Goal: Task Accomplishment & Management: Manage account settings

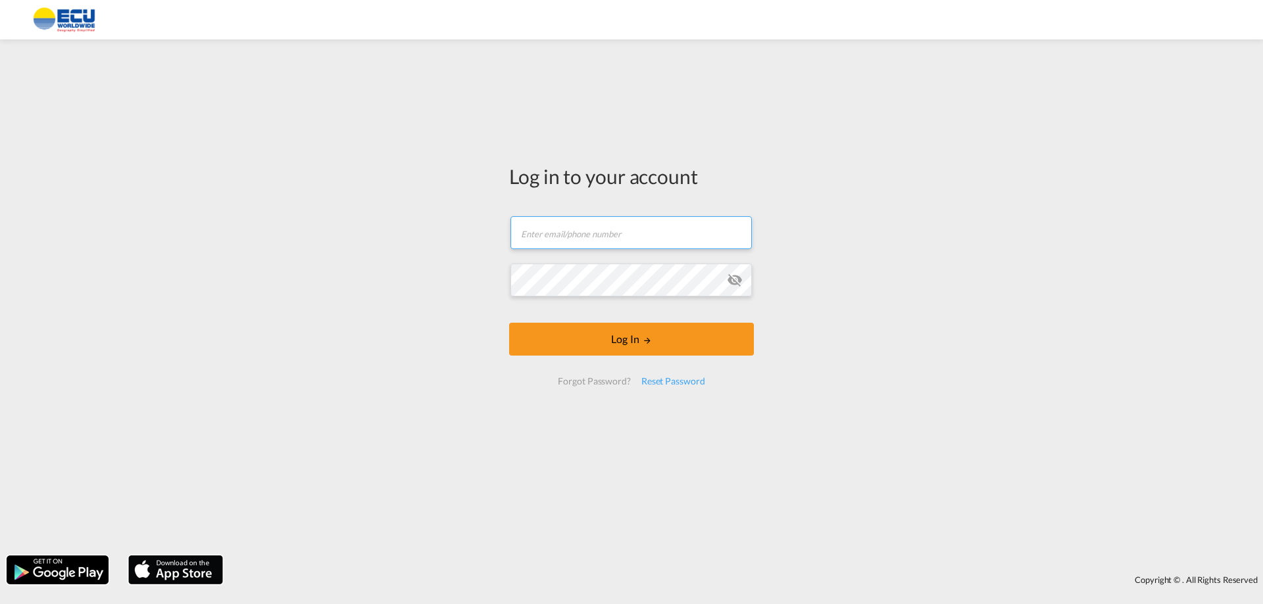
click at [605, 226] on input "text" at bounding box center [630, 232] width 241 height 33
type input "[EMAIL_ADDRESS][DOMAIN_NAME]"
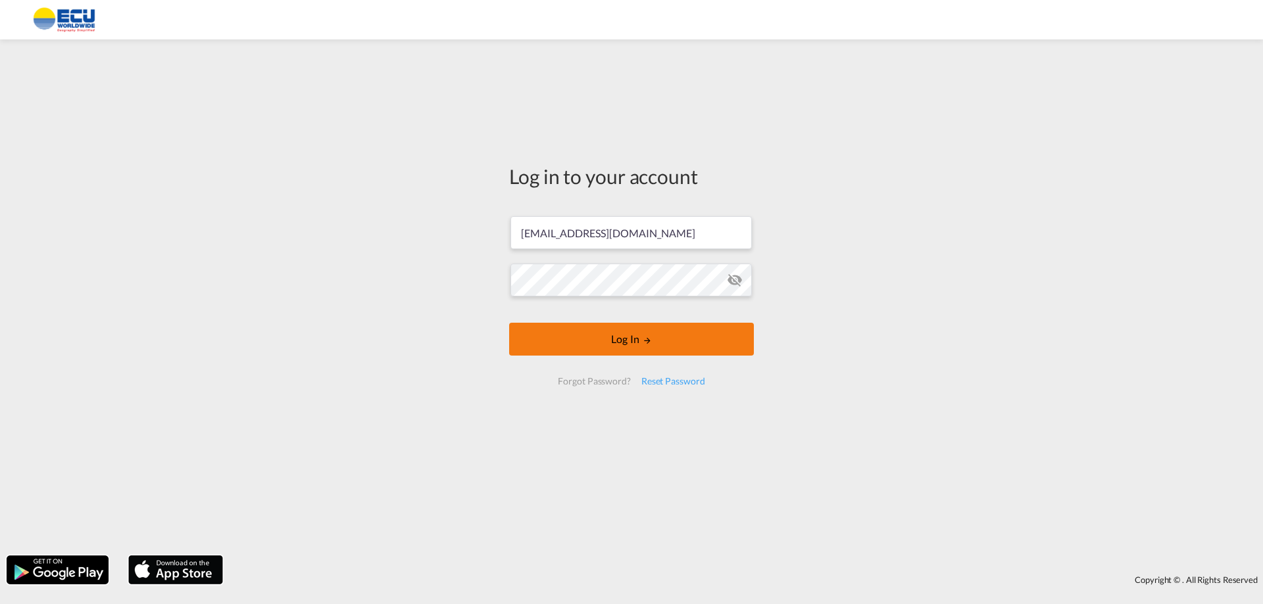
click at [635, 337] on button "Log In" at bounding box center [631, 339] width 245 height 33
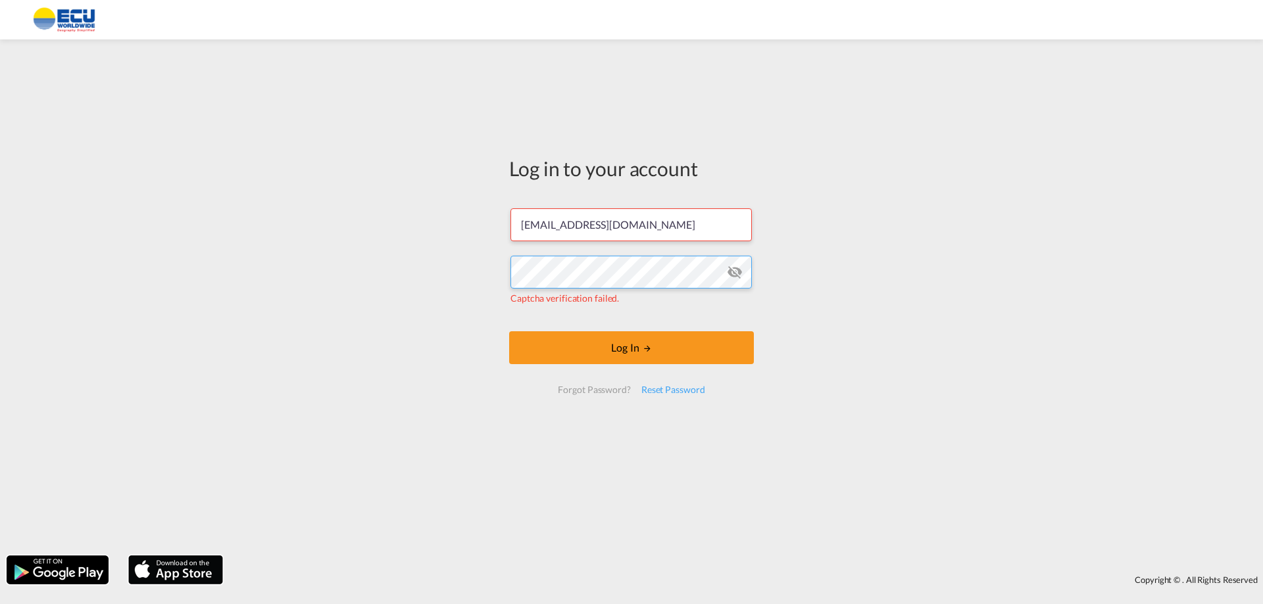
click at [373, 255] on div "Log in to your account [EMAIL_ADDRESS][DOMAIN_NAME] Captcha verification failed…" at bounding box center [631, 297] width 1263 height 503
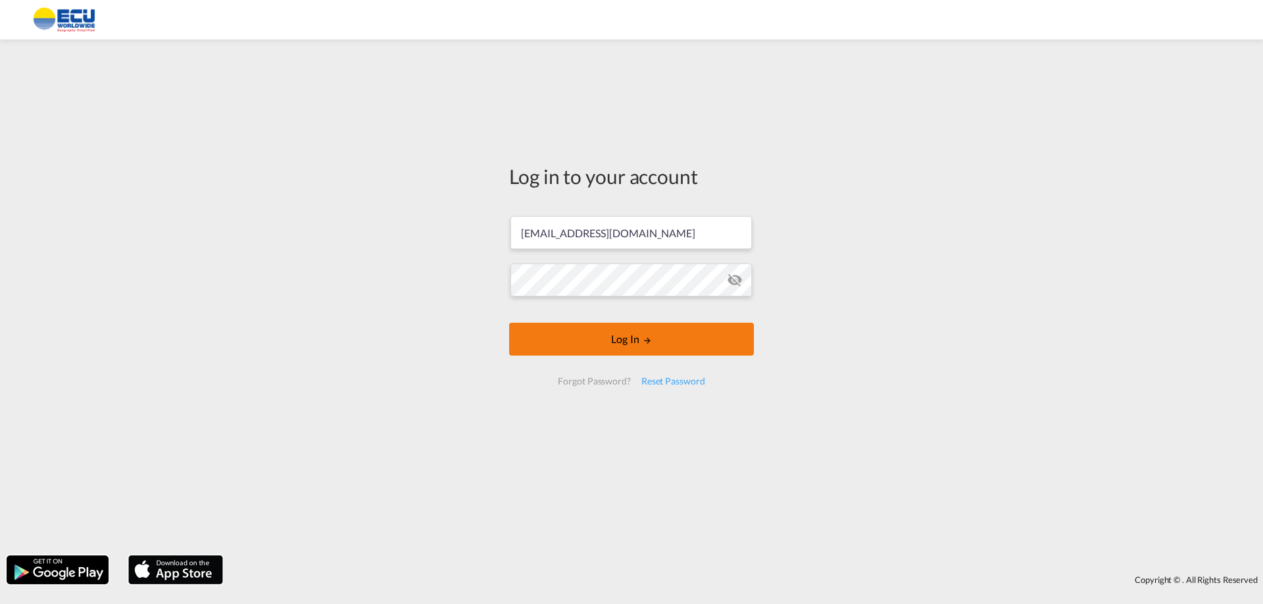
click at [645, 337] on md-icon "LOGIN" at bounding box center [647, 340] width 9 height 9
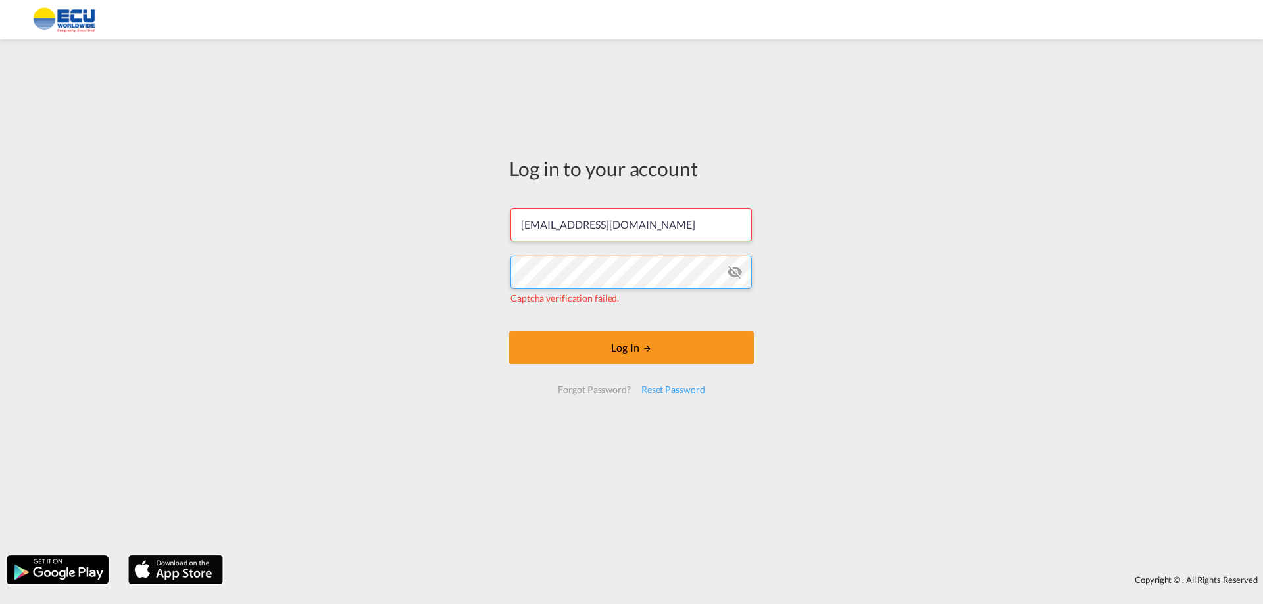
click at [399, 277] on div "Log in to your account [EMAIL_ADDRESS][DOMAIN_NAME] Captcha verification failed…" at bounding box center [631, 297] width 1263 height 503
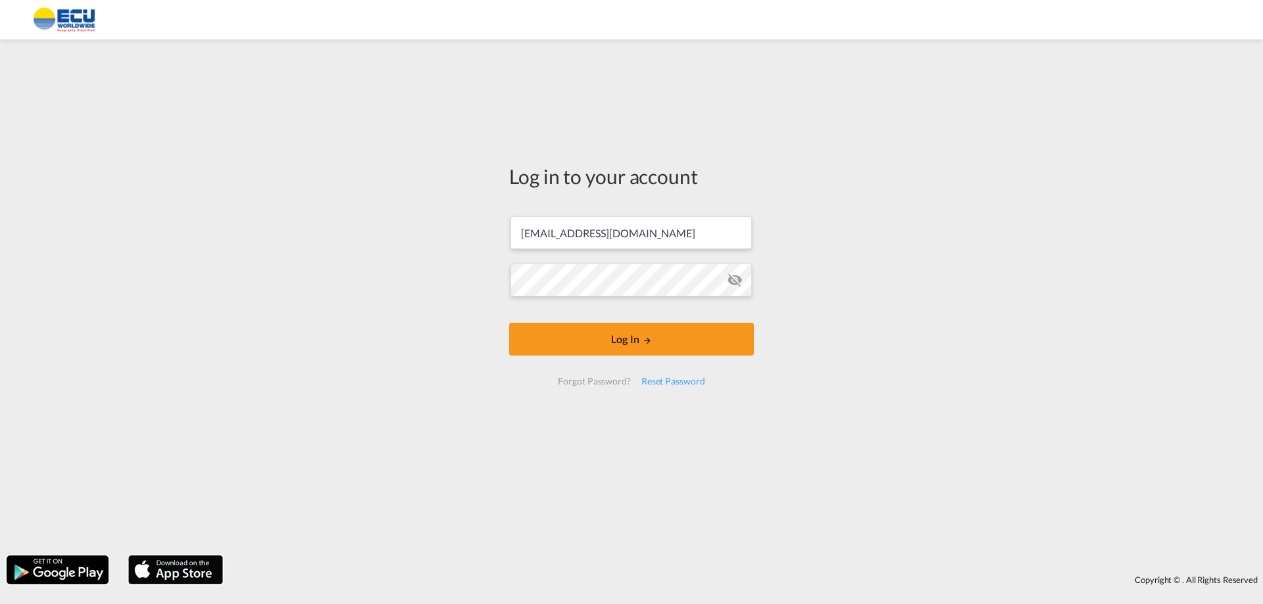
click at [5, 554] on link at bounding box center [57, 570] width 105 height 32
click at [627, 338] on button "Log In" at bounding box center [631, 339] width 245 height 33
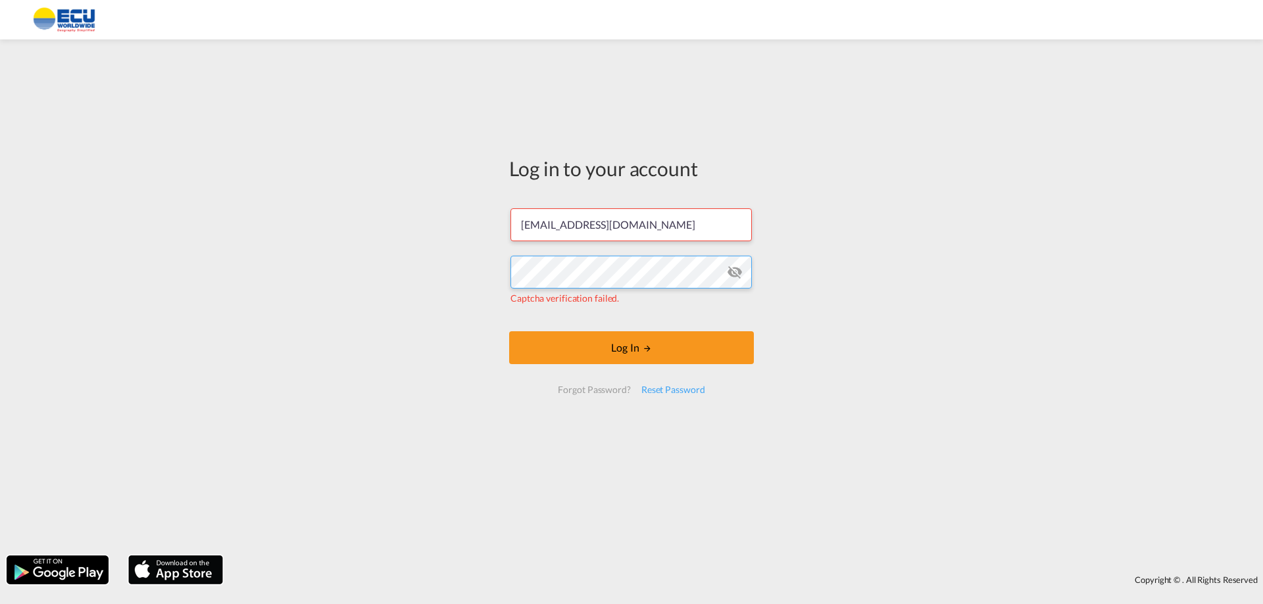
click at [178, 269] on div "Log in to your account [EMAIL_ADDRESS][DOMAIN_NAME] Captcha verification failed…" at bounding box center [631, 297] width 1263 height 503
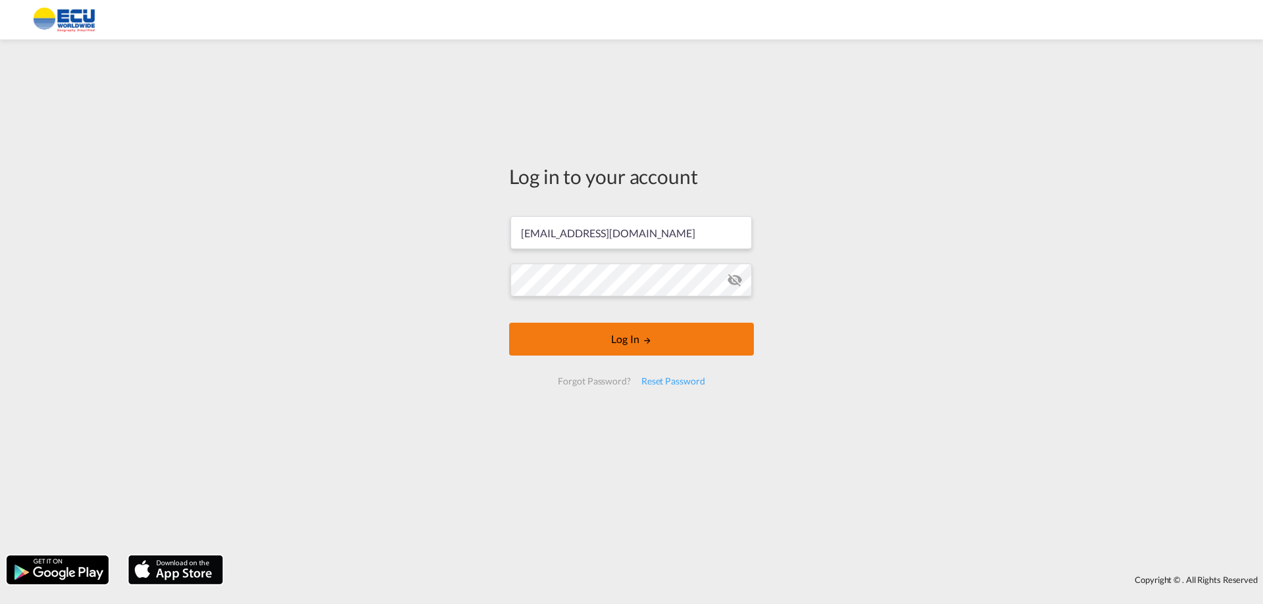
click at [624, 340] on button "Log In" at bounding box center [631, 339] width 245 height 33
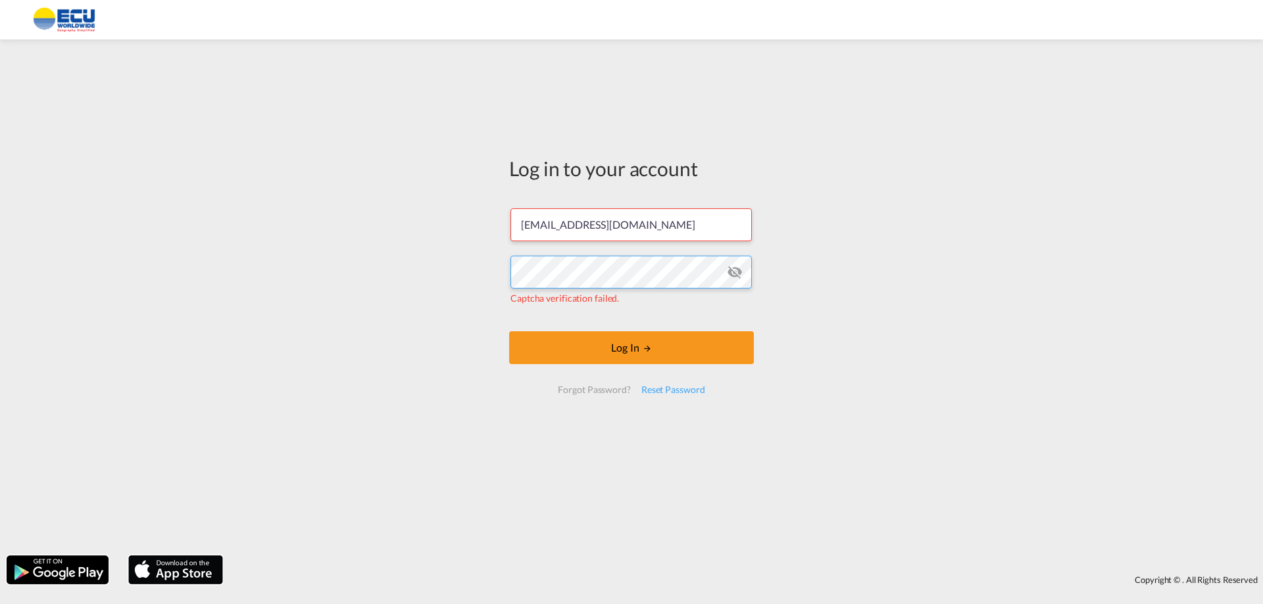
click at [483, 279] on div "Log in to your account [EMAIL_ADDRESS][DOMAIN_NAME] Captcha verification failed…" at bounding box center [631, 297] width 1263 height 503
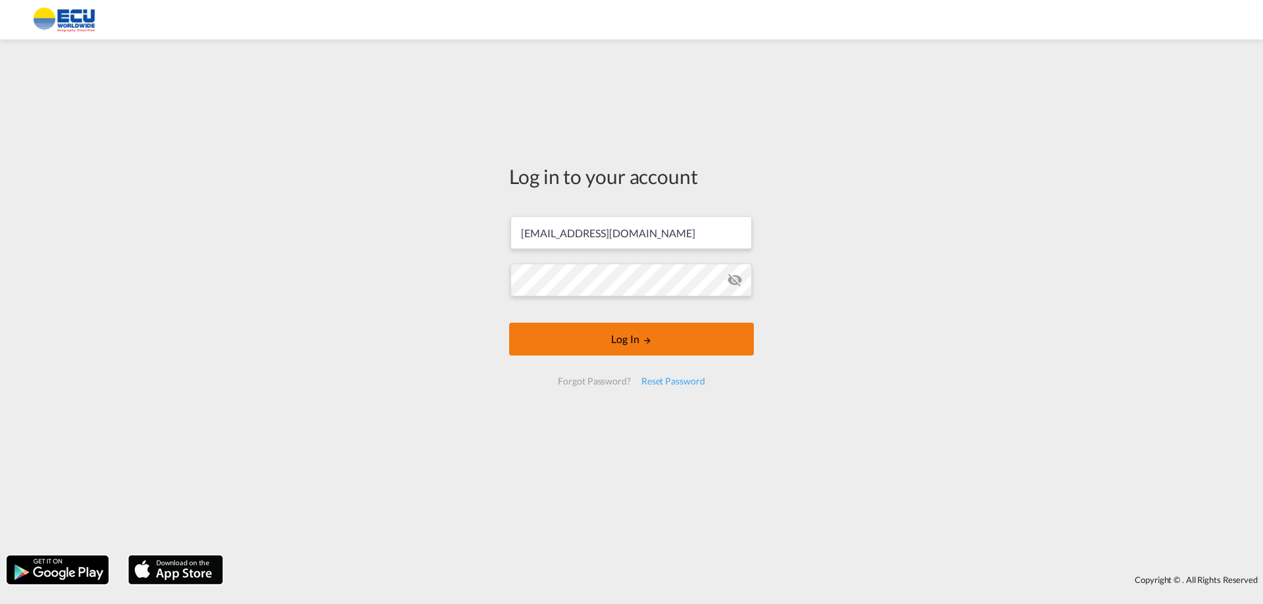
click at [641, 340] on button "Log In" at bounding box center [631, 339] width 245 height 33
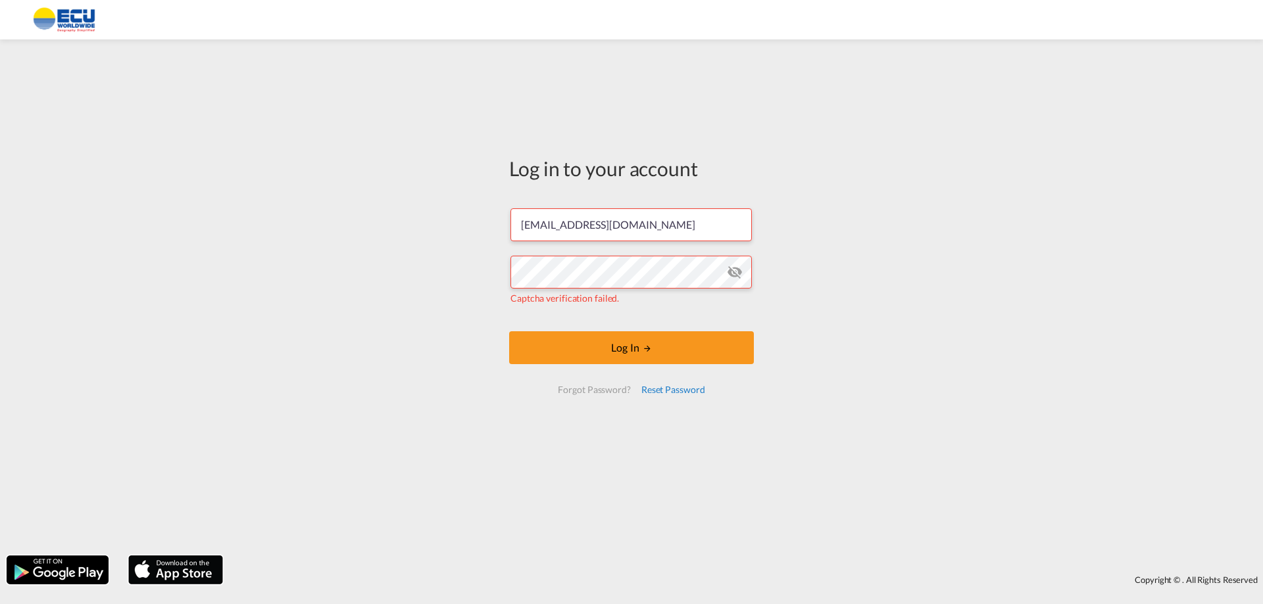
click at [668, 391] on div "Reset Password" at bounding box center [673, 390] width 74 height 24
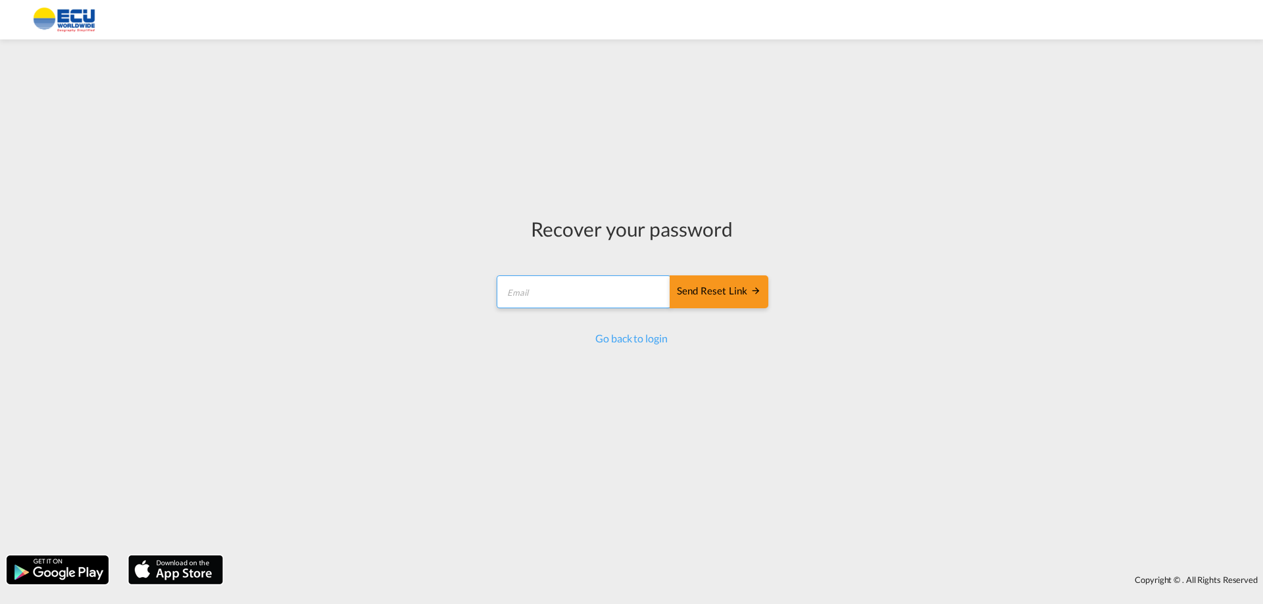
click at [545, 296] on form "Send reset link Email field is required Send reset link" at bounding box center [632, 293] width 274 height 62
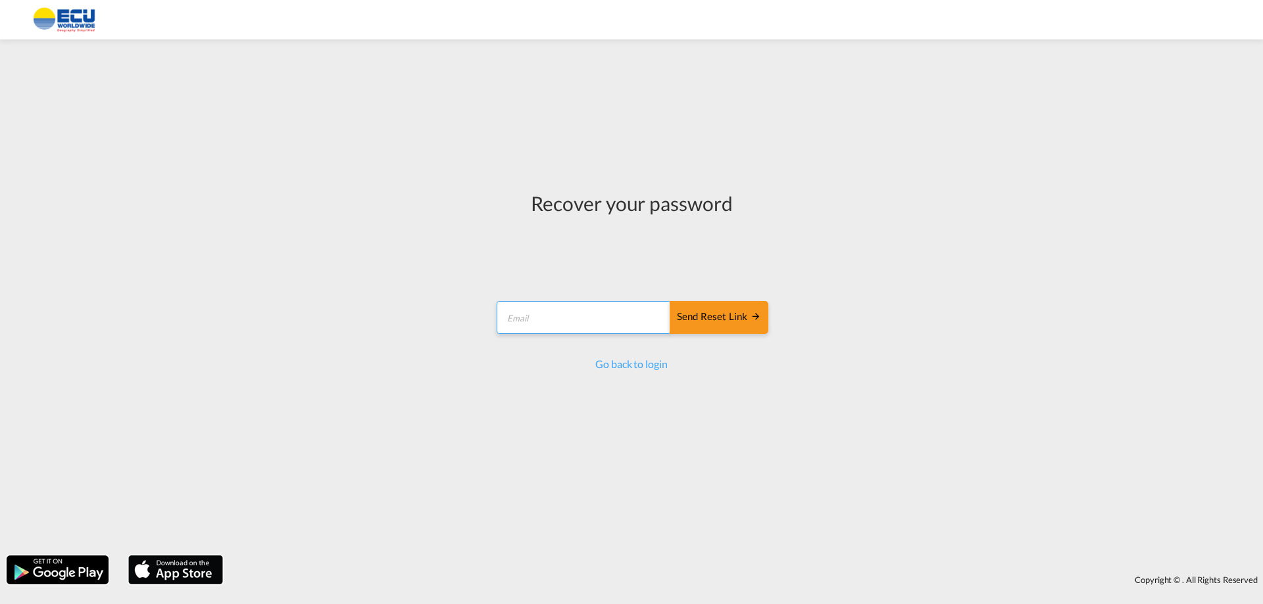
type input "[EMAIL_ADDRESS][DOMAIN_NAME]"
click at [733, 316] on div "Send reset link" at bounding box center [719, 317] width 84 height 15
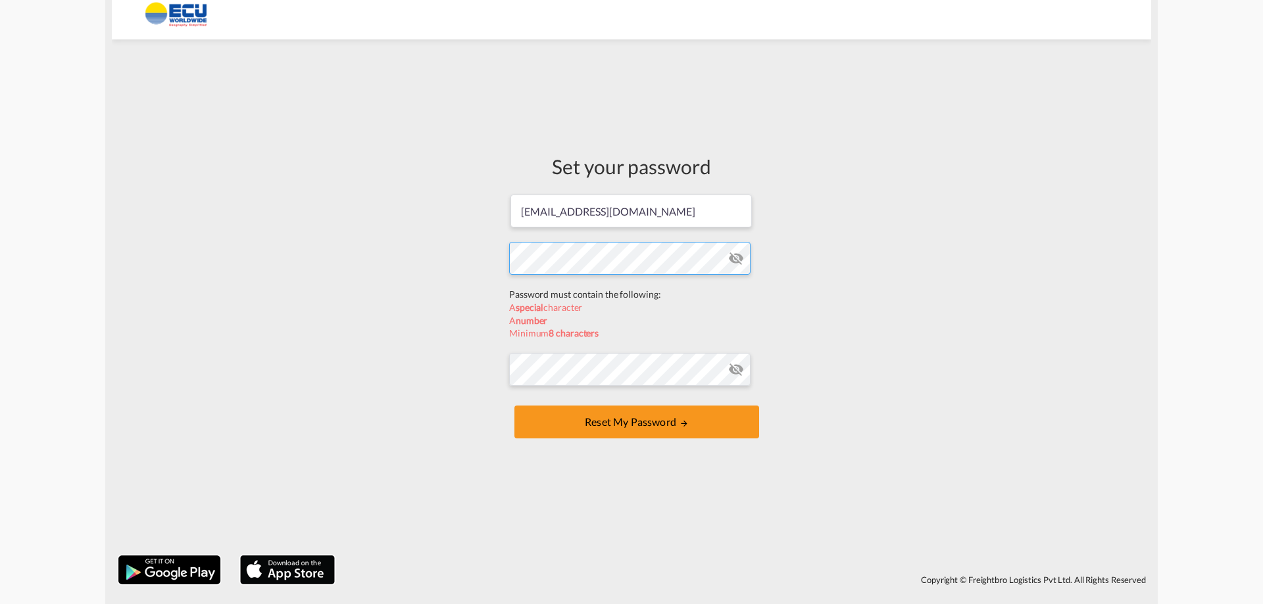
click at [567, 288] on form "[EMAIL_ADDRESS][DOMAIN_NAME] Password must contain the following: A special cha…" at bounding box center [631, 317] width 245 height 249
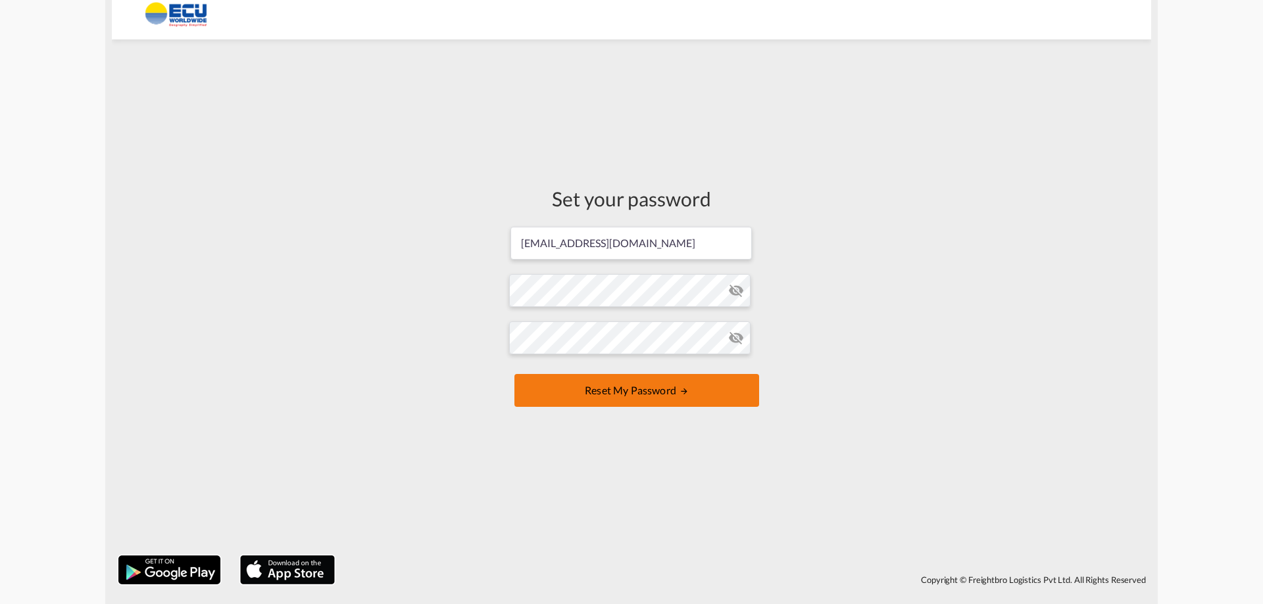
click at [633, 389] on button "Reset my password" at bounding box center [636, 390] width 245 height 33
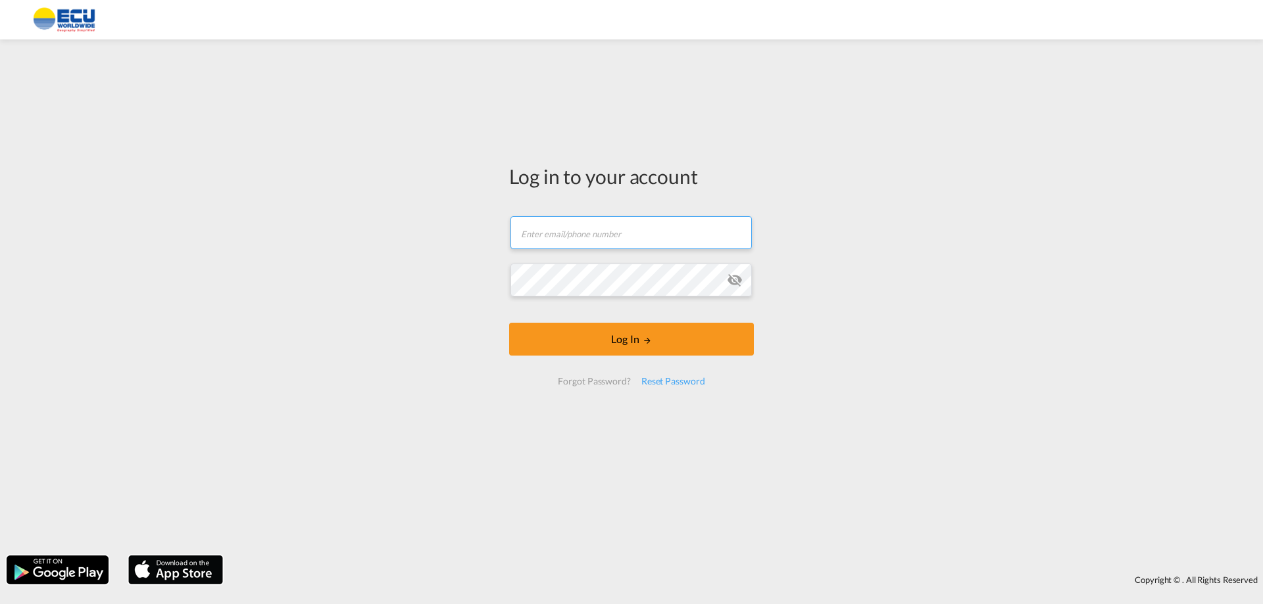
click at [577, 235] on input "text" at bounding box center [630, 232] width 241 height 33
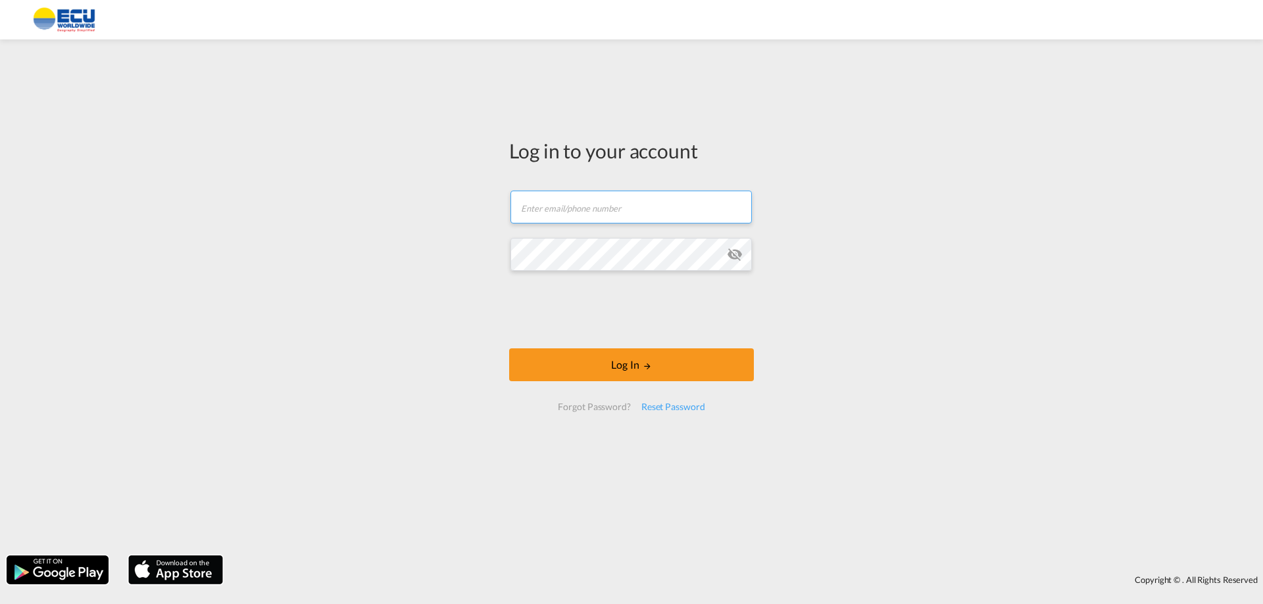
type input "[EMAIL_ADDRESS][DOMAIN_NAME]"
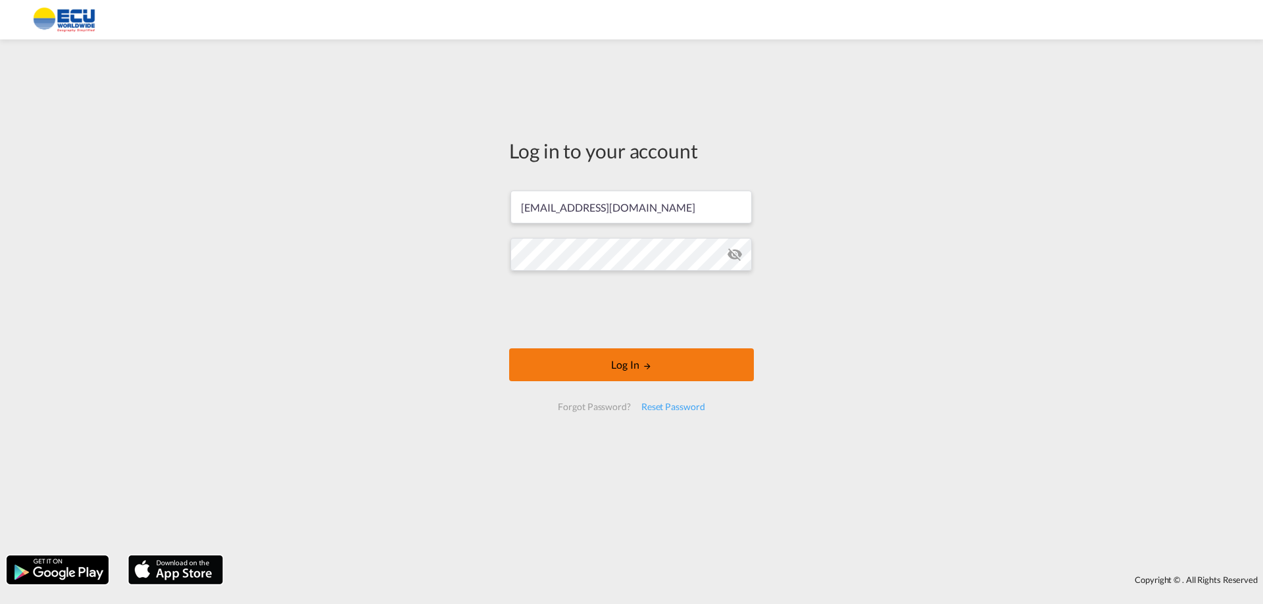
click at [651, 362] on md-icon "LOGIN" at bounding box center [647, 366] width 9 height 9
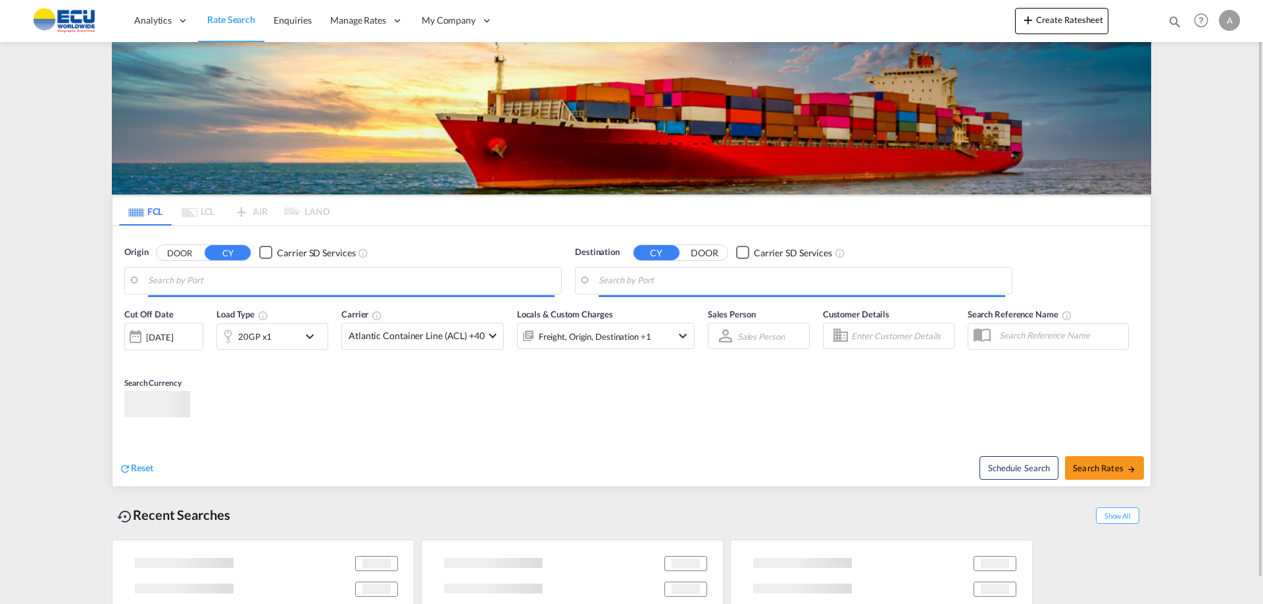
type input "[GEOGRAPHIC_DATA], [GEOGRAPHIC_DATA], USPEF"
type input "Georgetown, GYGEO"
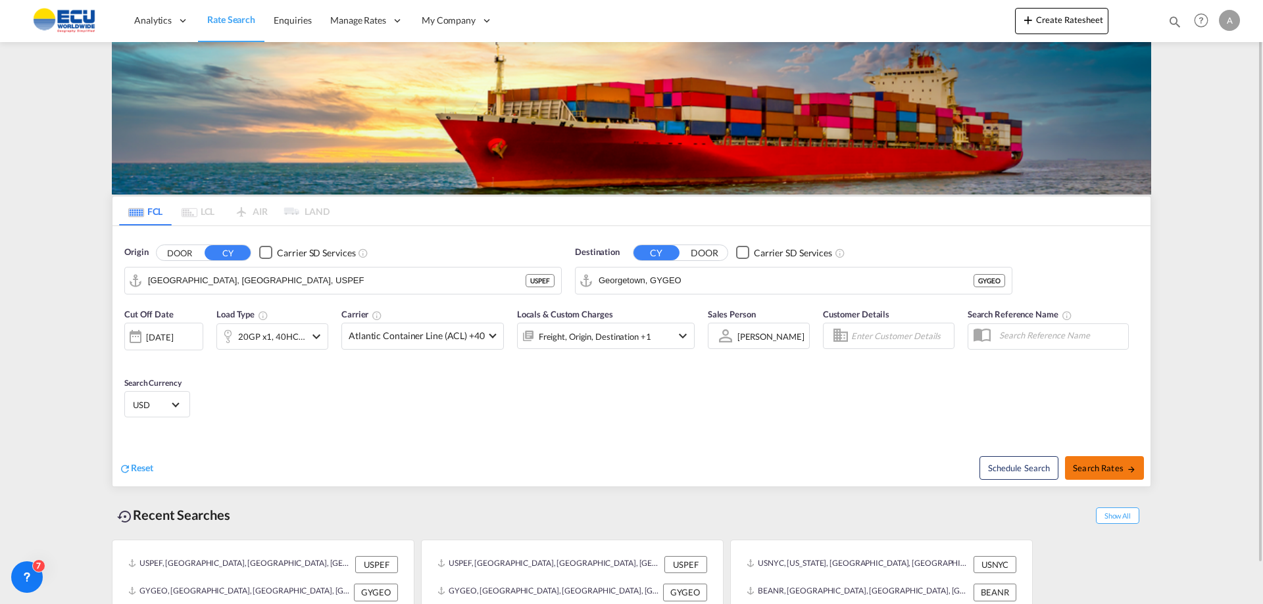
click at [1097, 471] on span "Search Rates" at bounding box center [1104, 468] width 63 height 11
type input "USPEF to GYGEO / [DATE]"
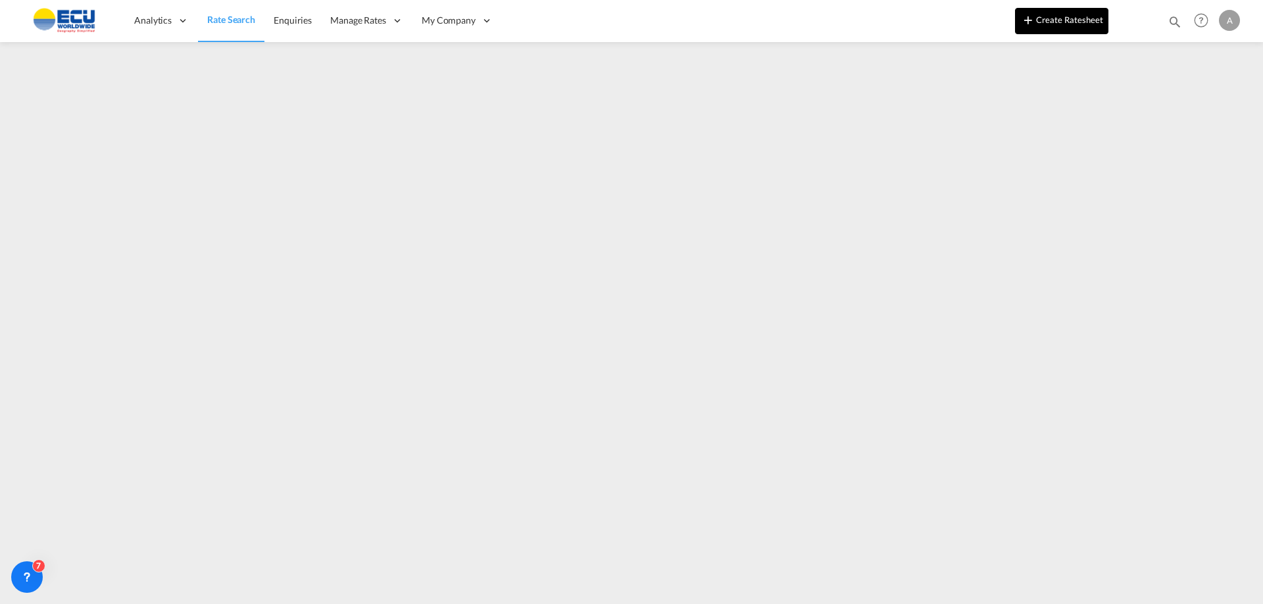
click at [1054, 18] on button "Create Ratesheet" at bounding box center [1061, 21] width 93 height 26
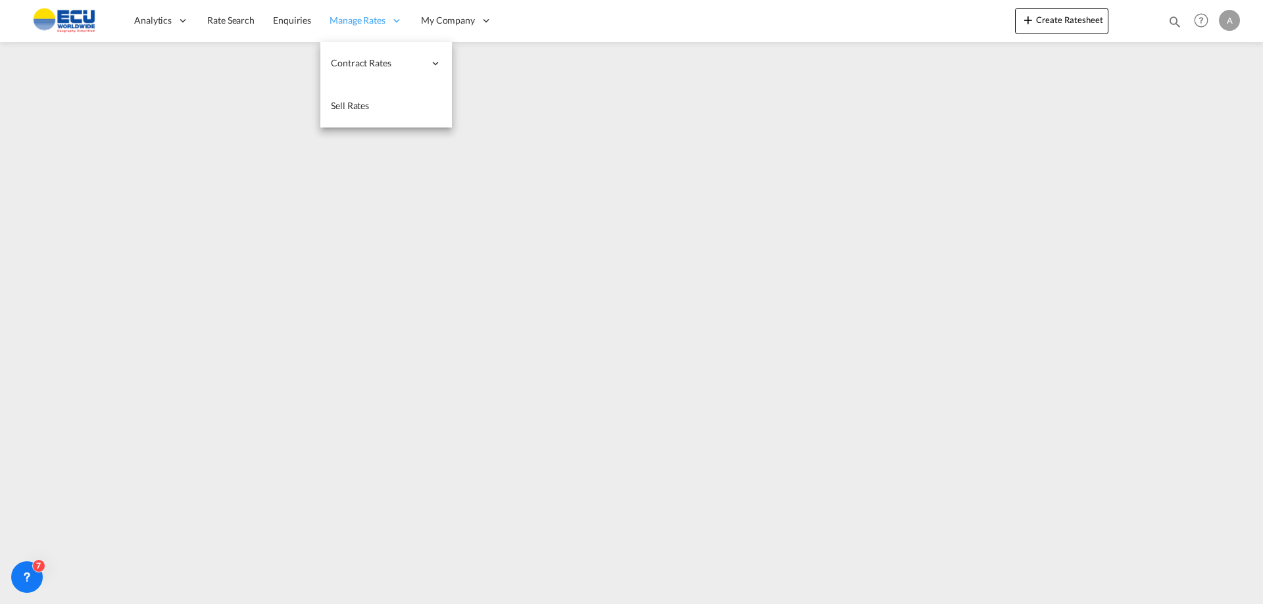
click at [397, 18] on icon at bounding box center [397, 20] width 12 height 12
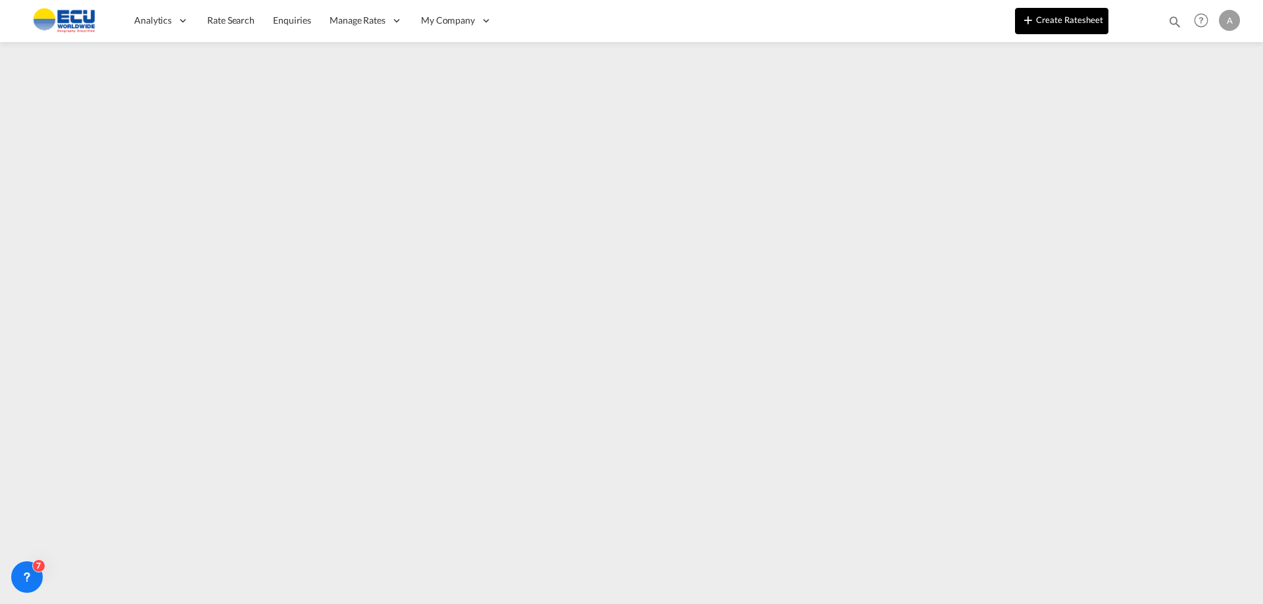
click at [1040, 14] on button "Create Ratesheet" at bounding box center [1061, 21] width 93 height 26
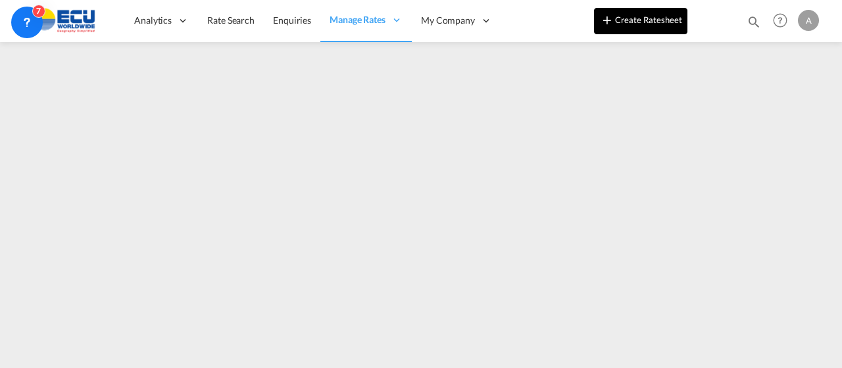
click at [636, 23] on button "Create Ratesheet" at bounding box center [640, 21] width 93 height 26
click at [643, 22] on button "Create Ratesheet" at bounding box center [640, 21] width 93 height 26
click at [654, 20] on button "Create Ratesheet" at bounding box center [640, 21] width 93 height 26
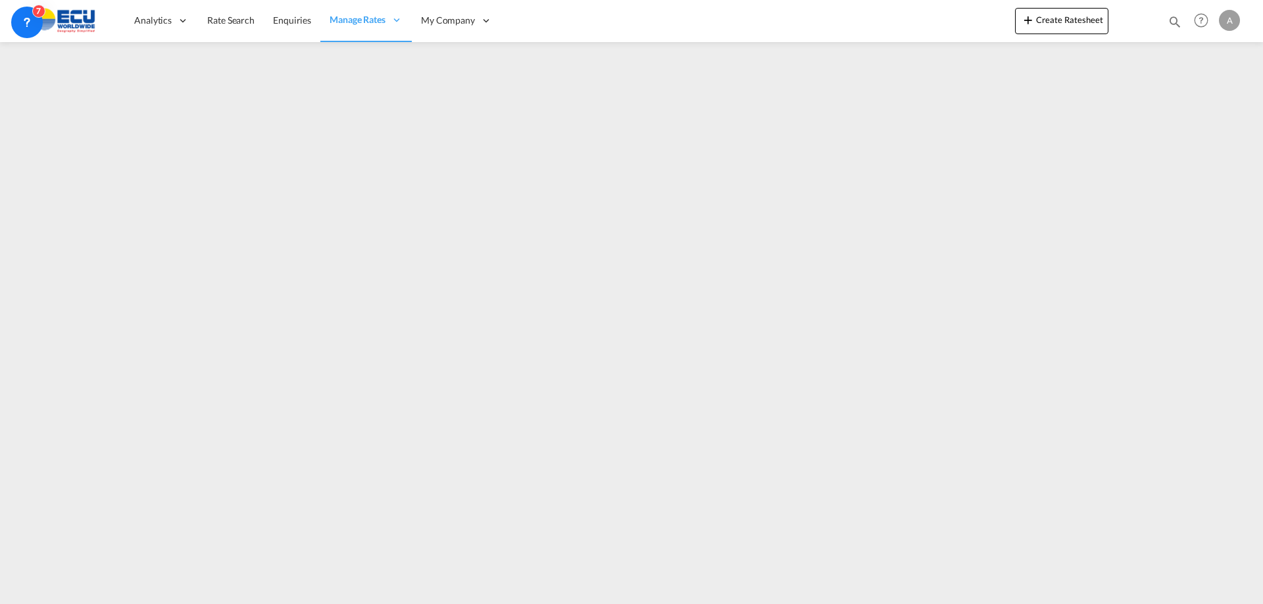
click at [15, 355] on div at bounding box center [631, 199] width 1263 height 314
click at [464, 21] on span "My Company" at bounding box center [448, 20] width 54 height 13
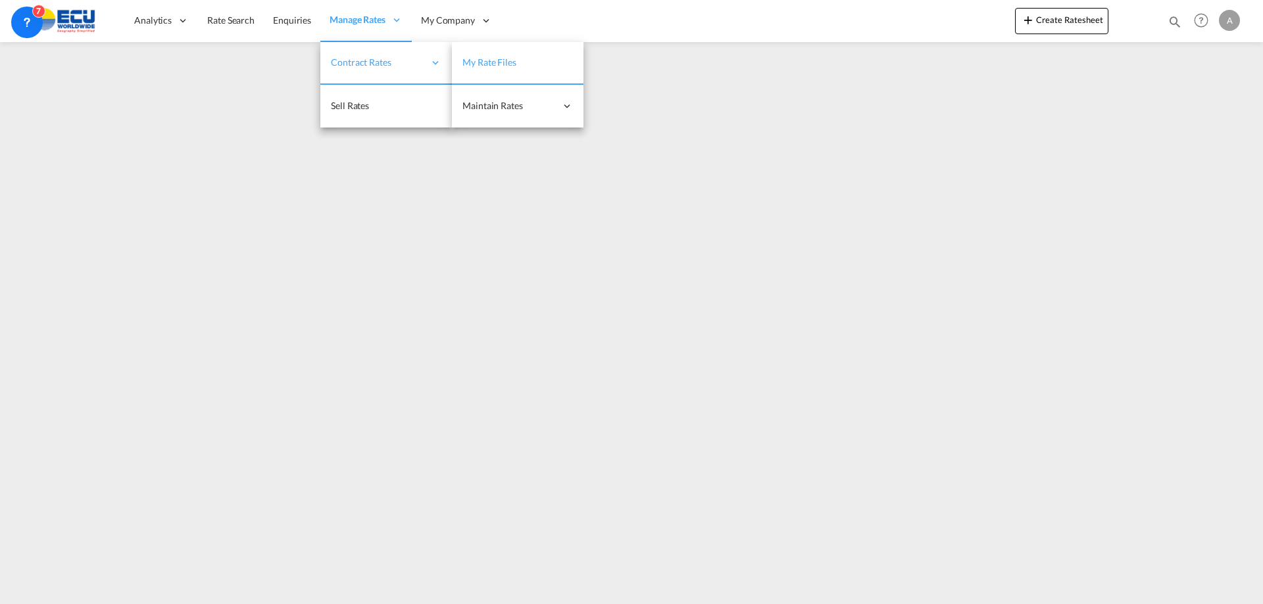
click at [381, 61] on span "Contract Rates" at bounding box center [377, 62] width 93 height 13
click at [398, 19] on icon at bounding box center [397, 20] width 12 height 12
click at [393, 20] on icon at bounding box center [397, 20] width 12 height 12
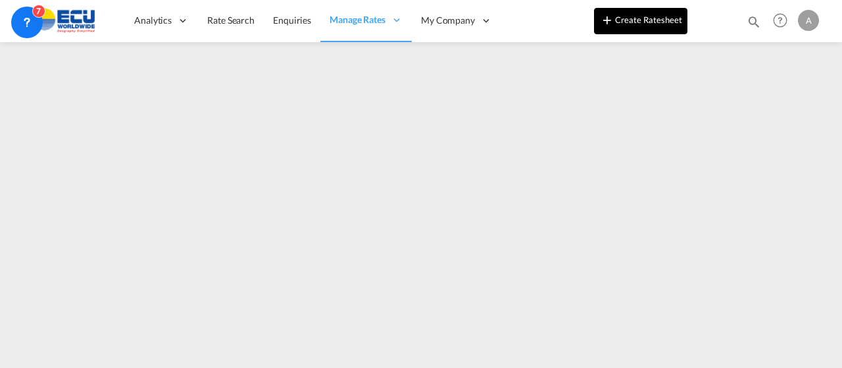
click at [625, 19] on button "Create Ratesheet" at bounding box center [640, 21] width 93 height 26
click at [652, 18] on button "Create Ratesheet" at bounding box center [640, 21] width 93 height 26
click at [647, 18] on button "Create Ratesheet" at bounding box center [640, 21] width 93 height 26
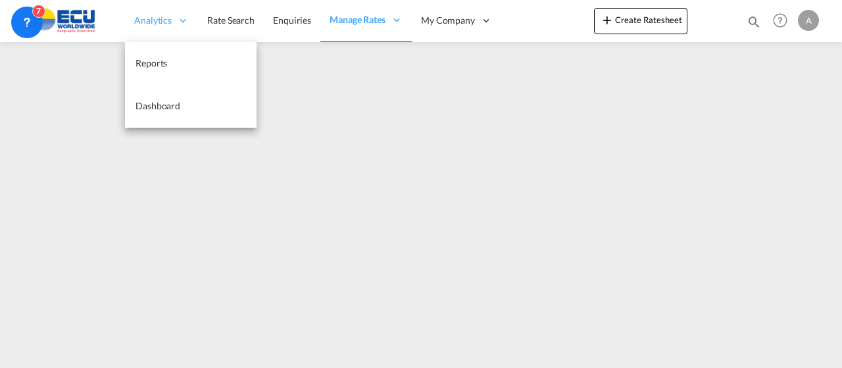
drag, startPoint x: 159, startPoint y: 20, endPoint x: 166, endPoint y: 20, distance: 7.3
click at [159, 20] on span "Analytics" at bounding box center [152, 20] width 37 height 13
click at [182, 20] on icon at bounding box center [183, 20] width 12 height 12
click at [158, 62] on span "Reports" at bounding box center [151, 62] width 32 height 11
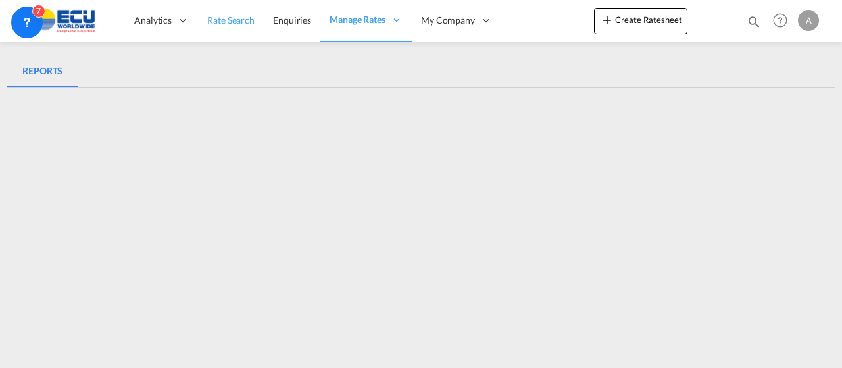
click at [251, 20] on span "Rate Search" at bounding box center [230, 19] width 47 height 11
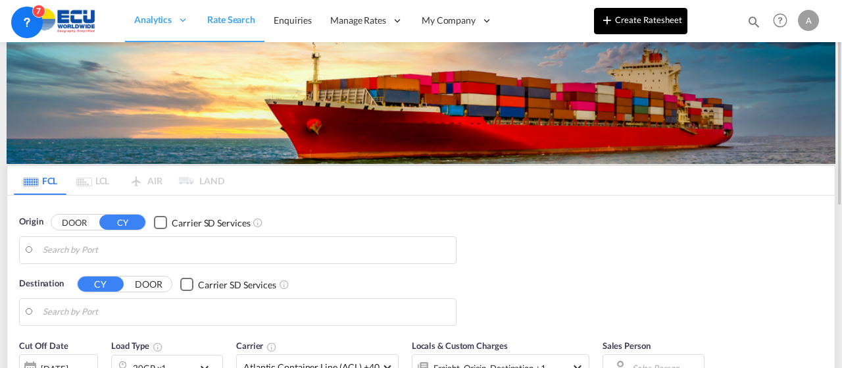
click at [651, 24] on button "Create Ratesheet" at bounding box center [640, 21] width 93 height 26
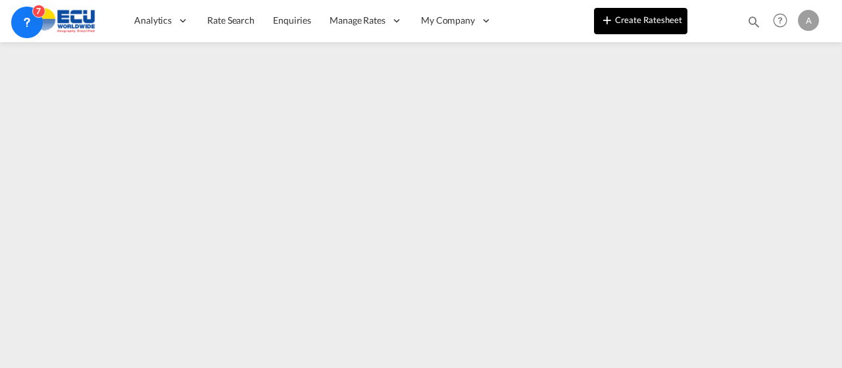
click at [643, 22] on button "Create Ratesheet" at bounding box center [640, 21] width 93 height 26
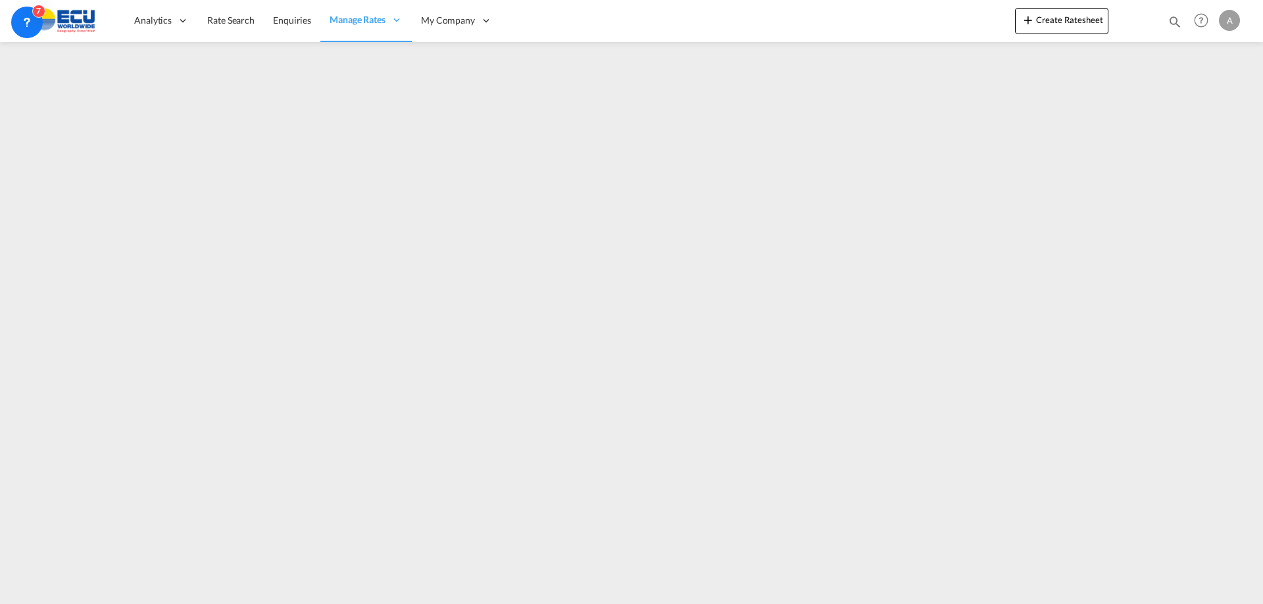
click at [1229, 20] on div "A" at bounding box center [1229, 20] width 21 height 21
click at [678, 66] on md-backdrop at bounding box center [631, 302] width 1263 height 604
